Goal: Use online tool/utility: Utilize a website feature to perform a specific function

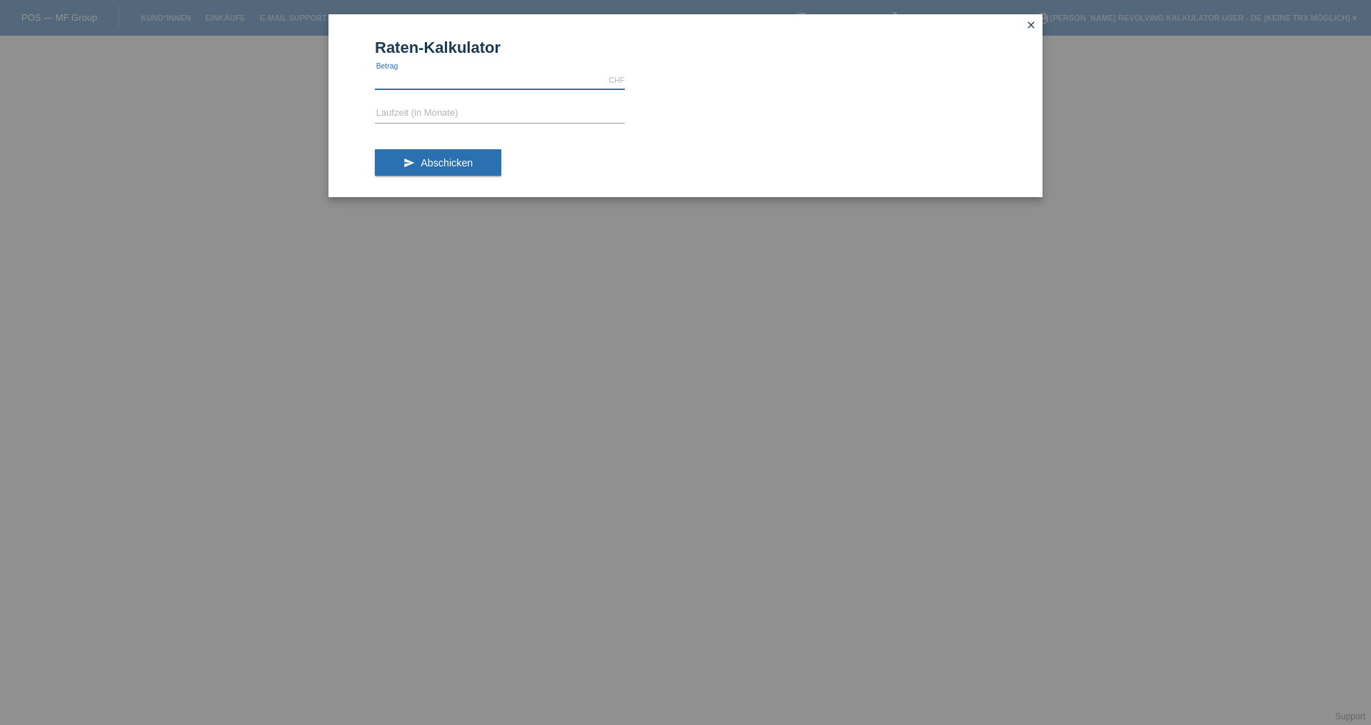
click at [420, 84] on input "text" at bounding box center [500, 80] width 250 height 18
type input "2097.00"
click at [433, 116] on input "text" at bounding box center [500, 114] width 250 height 18
type input "5"
click at [435, 168] on span "Abschicken" at bounding box center [447, 162] width 52 height 11
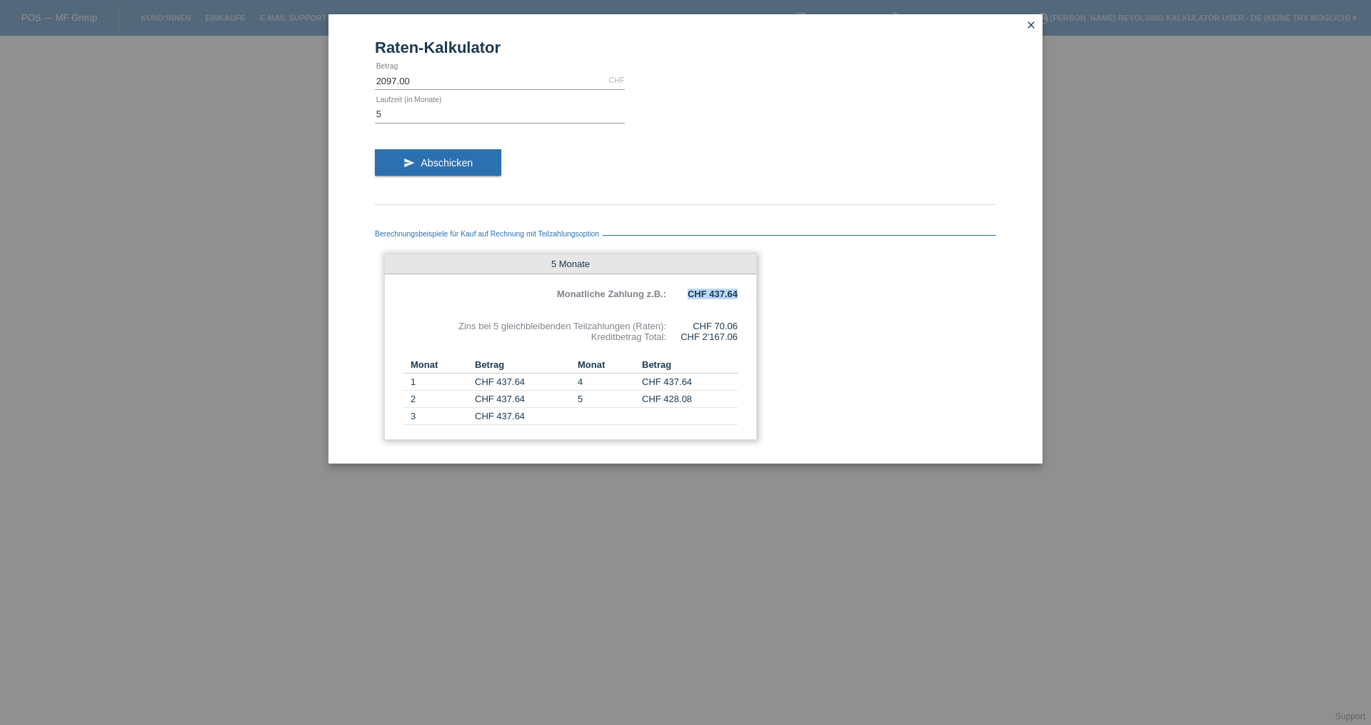
drag, startPoint x: 677, startPoint y: 293, endPoint x: 745, endPoint y: 298, distance: 68.0
click at [743, 298] on div "5 Monate Monatliche Zahlung z.B.: CHF 437.64 Zins bei 5 gleichbleibenden Teilza…" at bounding box center [570, 346] width 373 height 186
click at [745, 341] on div "5 Monate Monatliche Zahlung z.B.: CHF 437.64 Zins bei 5 gleichbleibenden Teilza…" at bounding box center [570, 346] width 373 height 186
drag, startPoint x: 466, startPoint y: 325, endPoint x: 733, endPoint y: 324, distance: 267.0
click at [733, 324] on div "Zins bei 5 gleichbleibenden Teilzahlungen (Raten): CHF 70.06" at bounding box center [570, 326] width 334 height 11
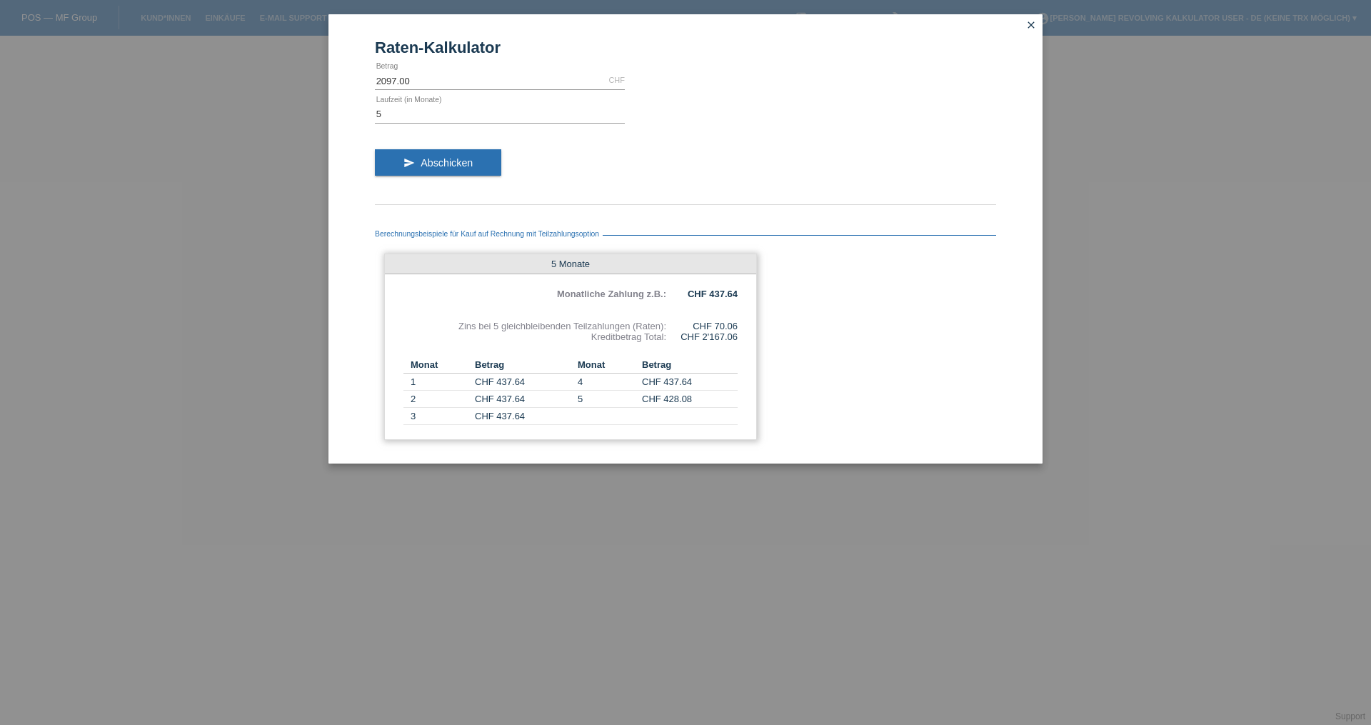
click at [719, 377] on td "CHF 437.64" at bounding box center [690, 381] width 96 height 17
click at [1076, 340] on div "Raten-Kalkulator 2097.00 CHF error [GEOGRAPHIC_DATA] 5 error Laufzeit (in Monat…" at bounding box center [685, 362] width 1371 height 725
click at [508, 121] on div "5 error Laufzeit (in Monate)" at bounding box center [500, 114] width 250 height 19
click at [464, 98] on form "Raten-Kalkulator 2097.00 CHF error [GEOGRAPHIC_DATA] 5 error Laufzeit (in Monat…" at bounding box center [685, 251] width 621 height 425
click at [473, 111] on input "5" at bounding box center [500, 114] width 250 height 18
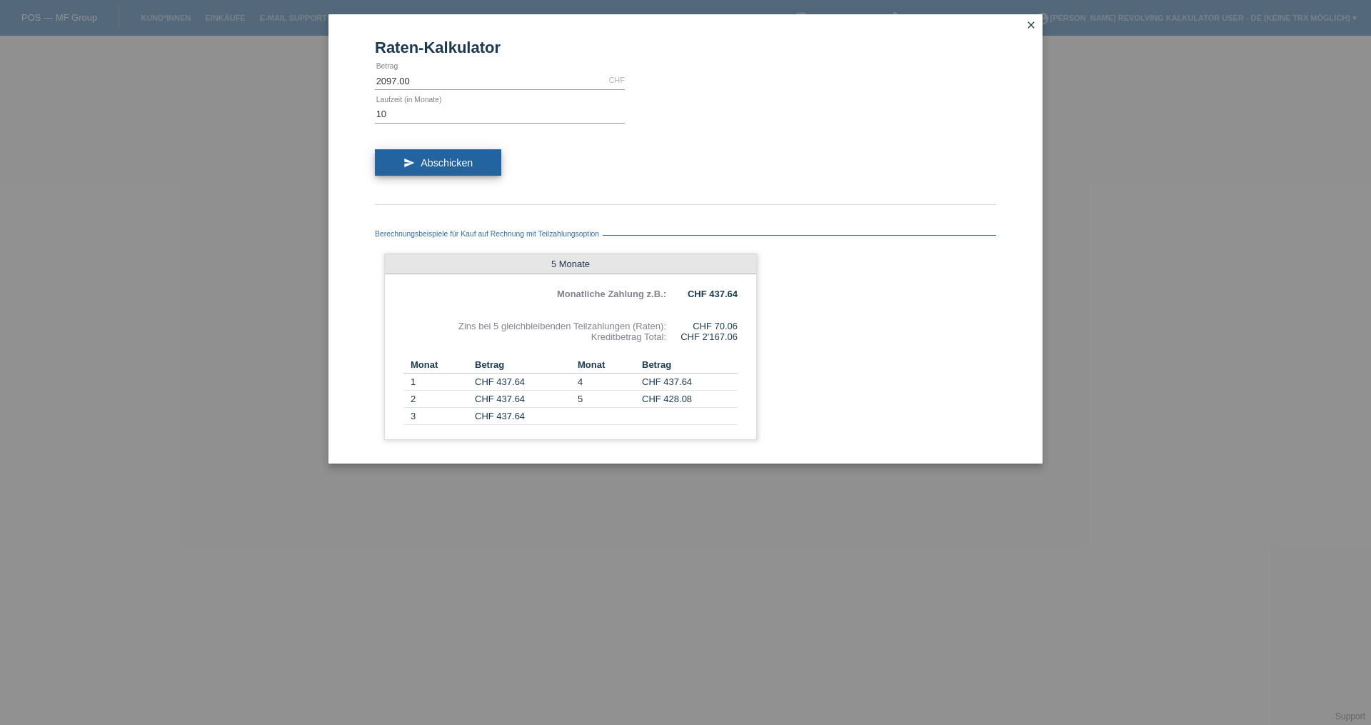
click at [498, 161] on button "send Abschicken" at bounding box center [438, 162] width 126 height 27
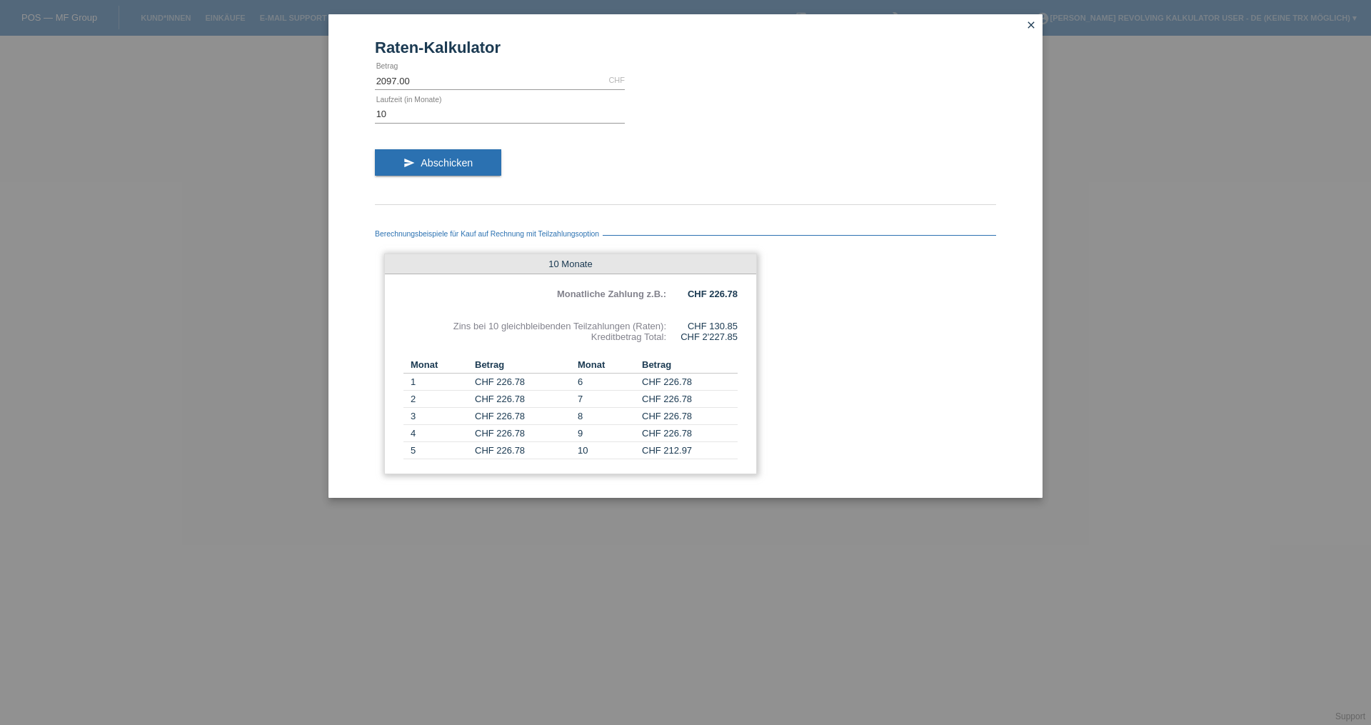
drag, startPoint x: 735, startPoint y: 331, endPoint x: 699, endPoint y: 325, distance: 36.9
click at [702, 325] on div "CHF 130.85" at bounding box center [701, 326] width 71 height 11
click at [463, 111] on input "10" at bounding box center [500, 114] width 250 height 18
type input "1"
drag, startPoint x: 1370, startPoint y: 337, endPoint x: 1119, endPoint y: 140, distance: 319.4
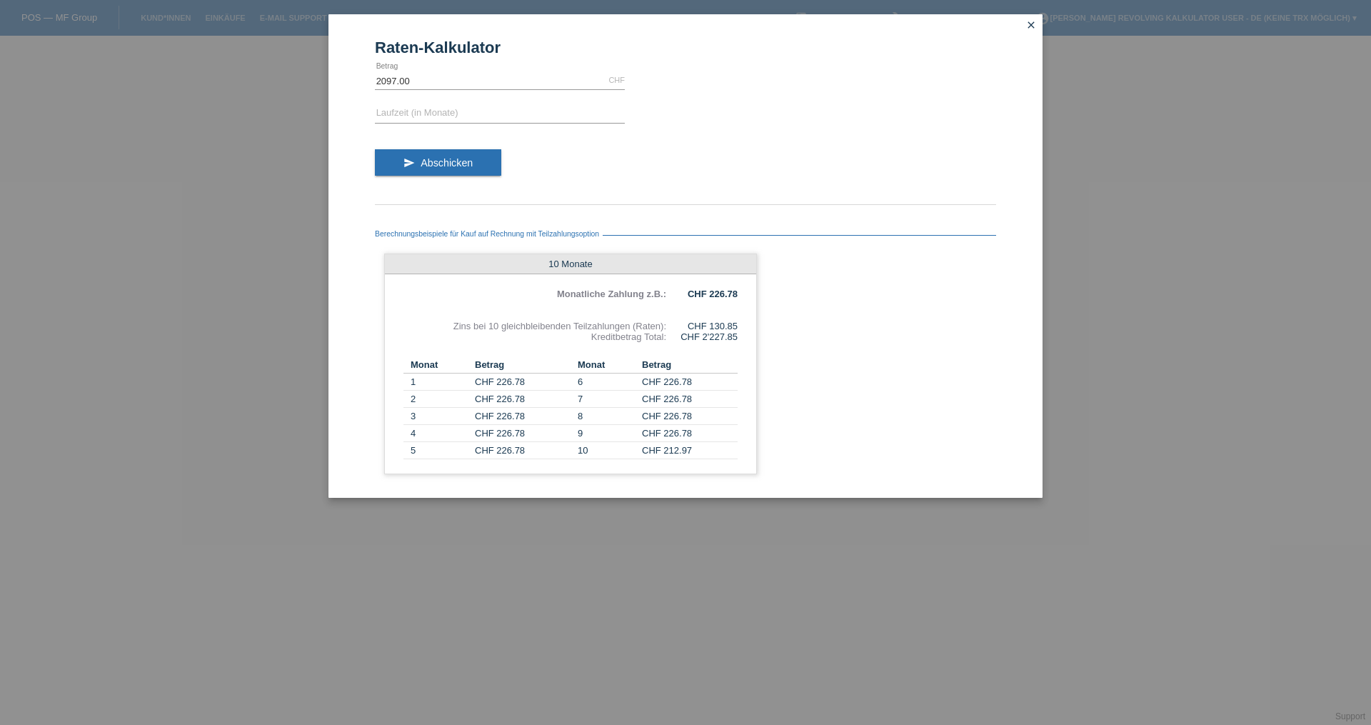
click at [1127, 165] on div "Raten-Kalkulator 2097.00 CHF error [GEOGRAPHIC_DATA] error Laufzeit (in Monate)…" at bounding box center [685, 362] width 1371 height 725
drag, startPoint x: 1135, startPoint y: 368, endPoint x: 1145, endPoint y: 365, distance: 11.1
click at [1145, 365] on div "Raten-Kalkulator 2097.00 CHF error [GEOGRAPHIC_DATA] error Laufzeit (in Monate)…" at bounding box center [685, 362] width 1371 height 725
drag, startPoint x: 838, startPoint y: 411, endPoint x: 663, endPoint y: 323, distance: 196.1
click at [663, 323] on div "Berechnungsbeispiele für Kauf auf Rechnung mit Teilzahlungsoption 10 Monate Mon…" at bounding box center [685, 347] width 621 height 271
